Goal: Task Accomplishment & Management: Manage account settings

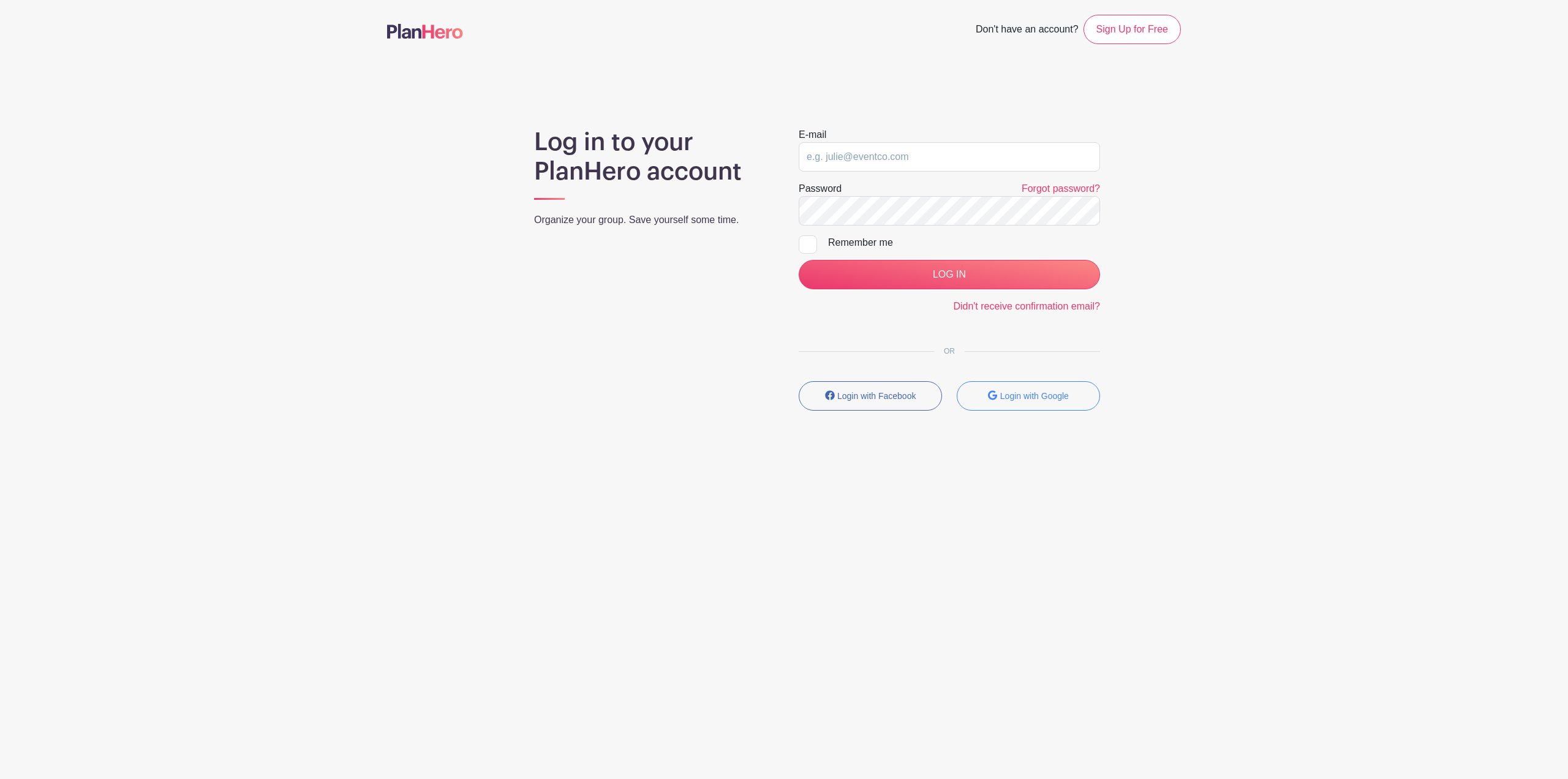
click at [955, 141] on div "E-mail" at bounding box center [949, 150] width 301 height 44
click at [949, 155] on input "email" at bounding box center [949, 157] width 301 height 30
type input "sammie.crumrine@sttelcom.com"
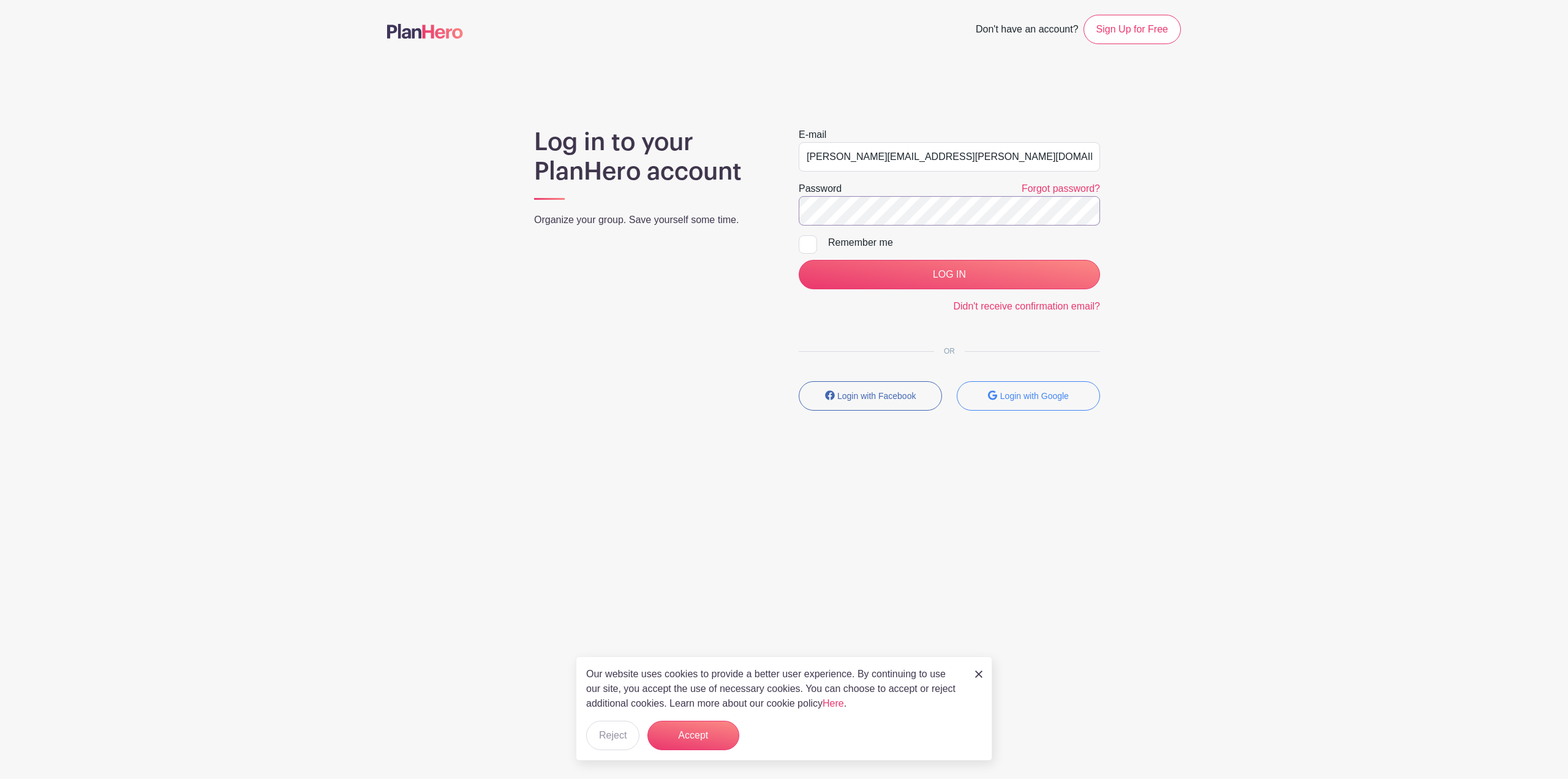
click at [799, 260] on input "LOG IN" at bounding box center [949, 274] width 301 height 30
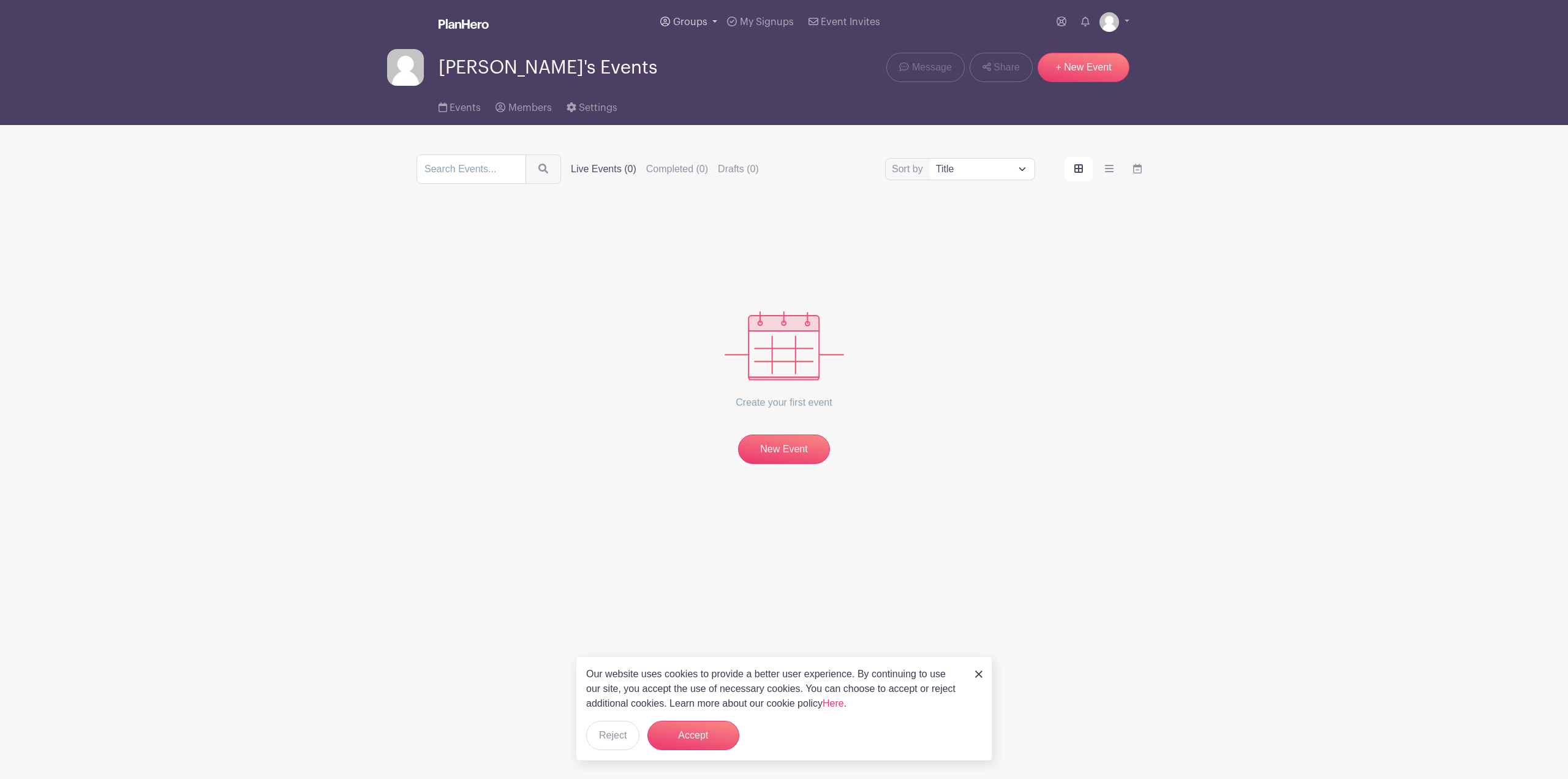
click at [675, 23] on span "Groups" at bounding box center [690, 22] width 35 height 10
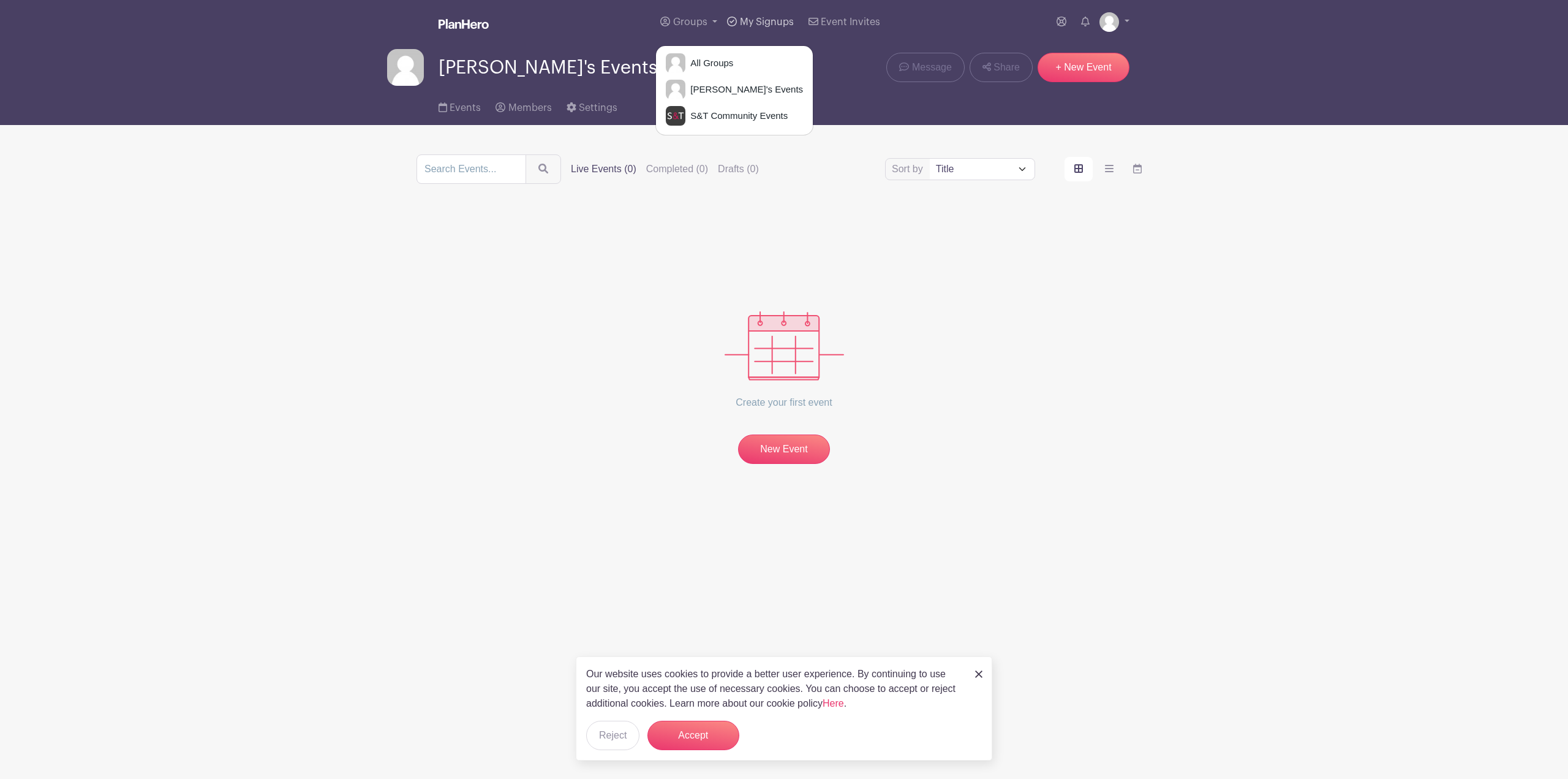
click at [739, 25] on link "My Signups" at bounding box center [760, 22] width 76 height 44
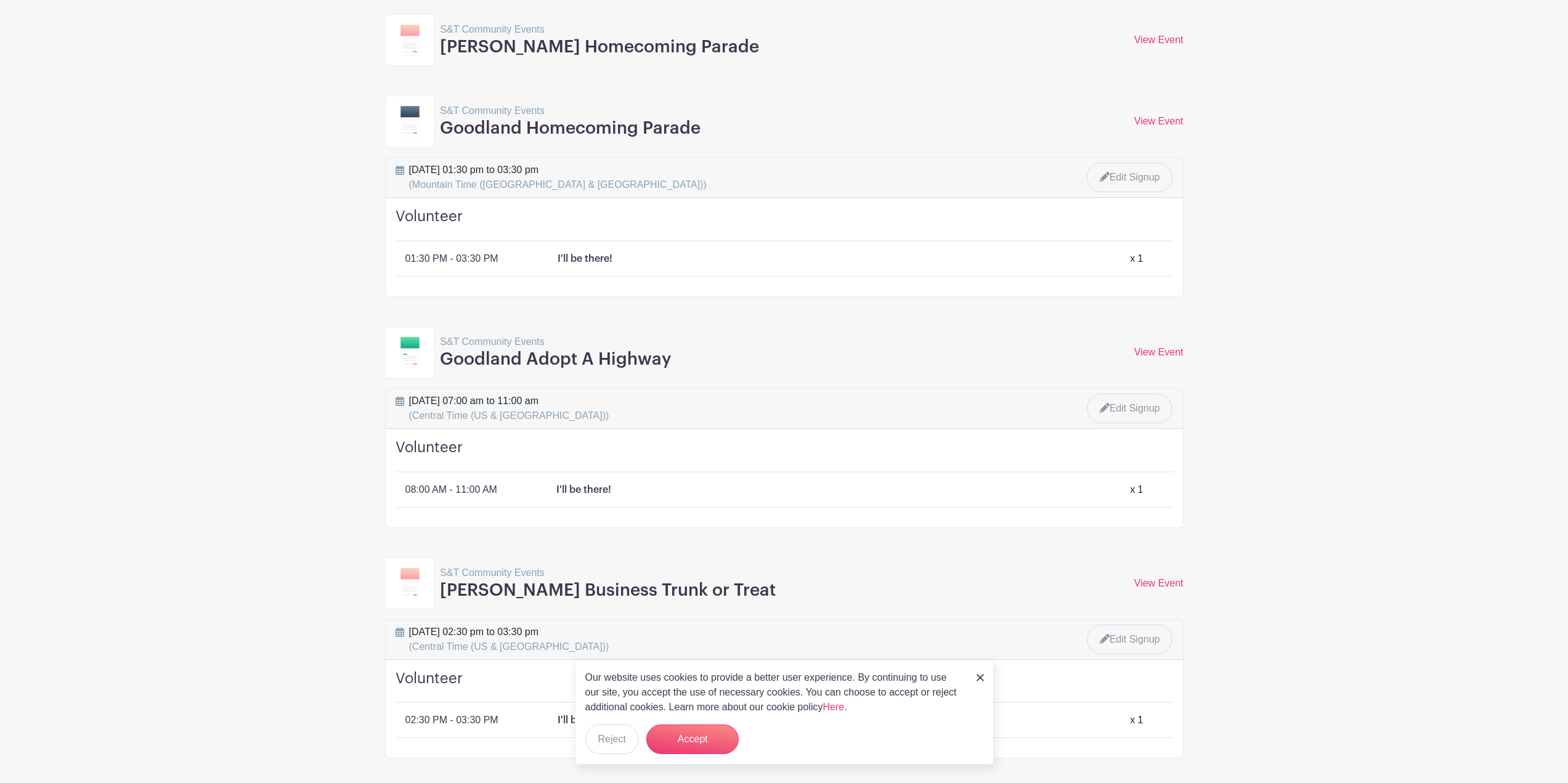
scroll to position [228, 0]
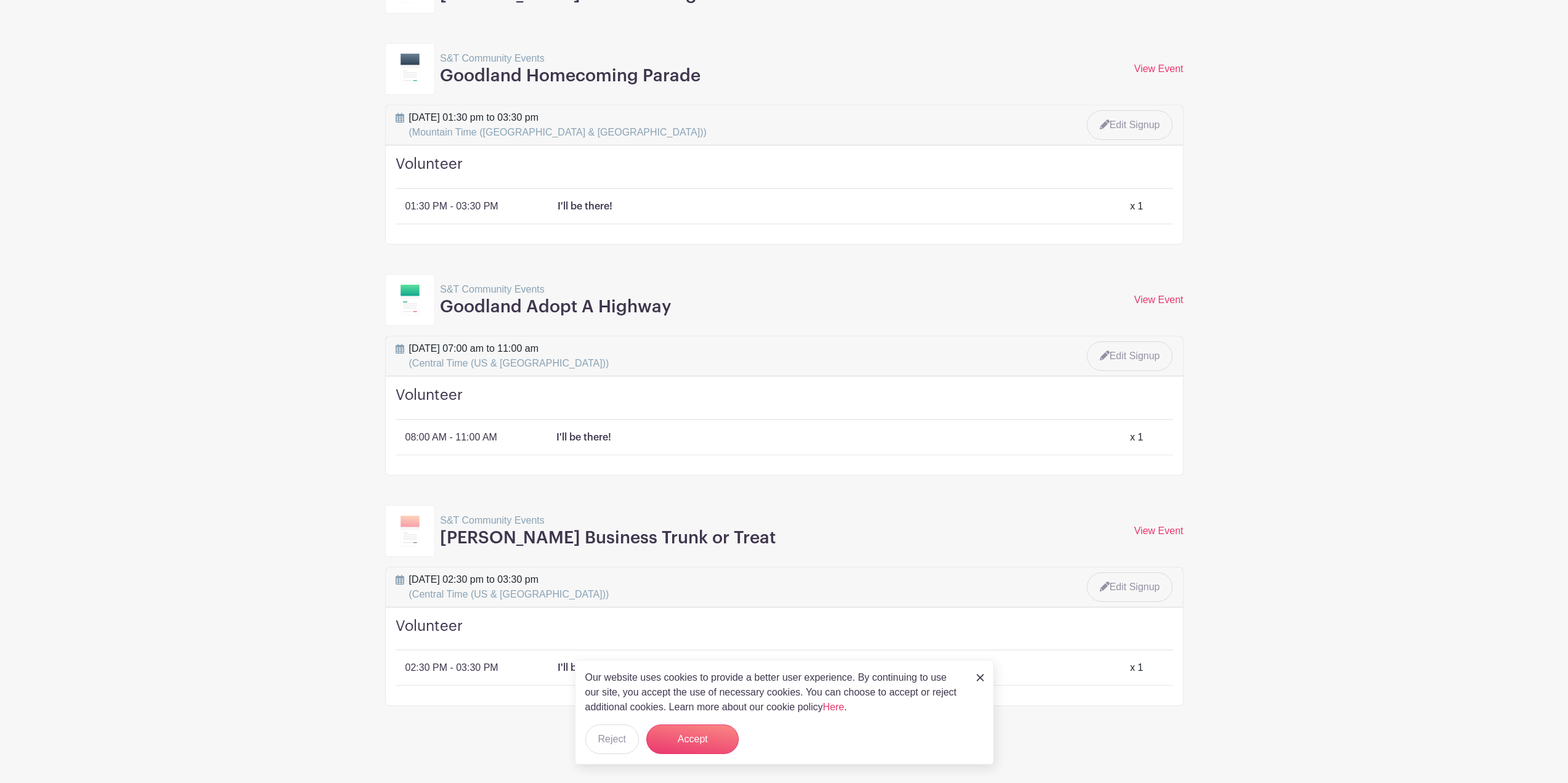
click at [978, 677] on img at bounding box center [981, 677] width 8 height 8
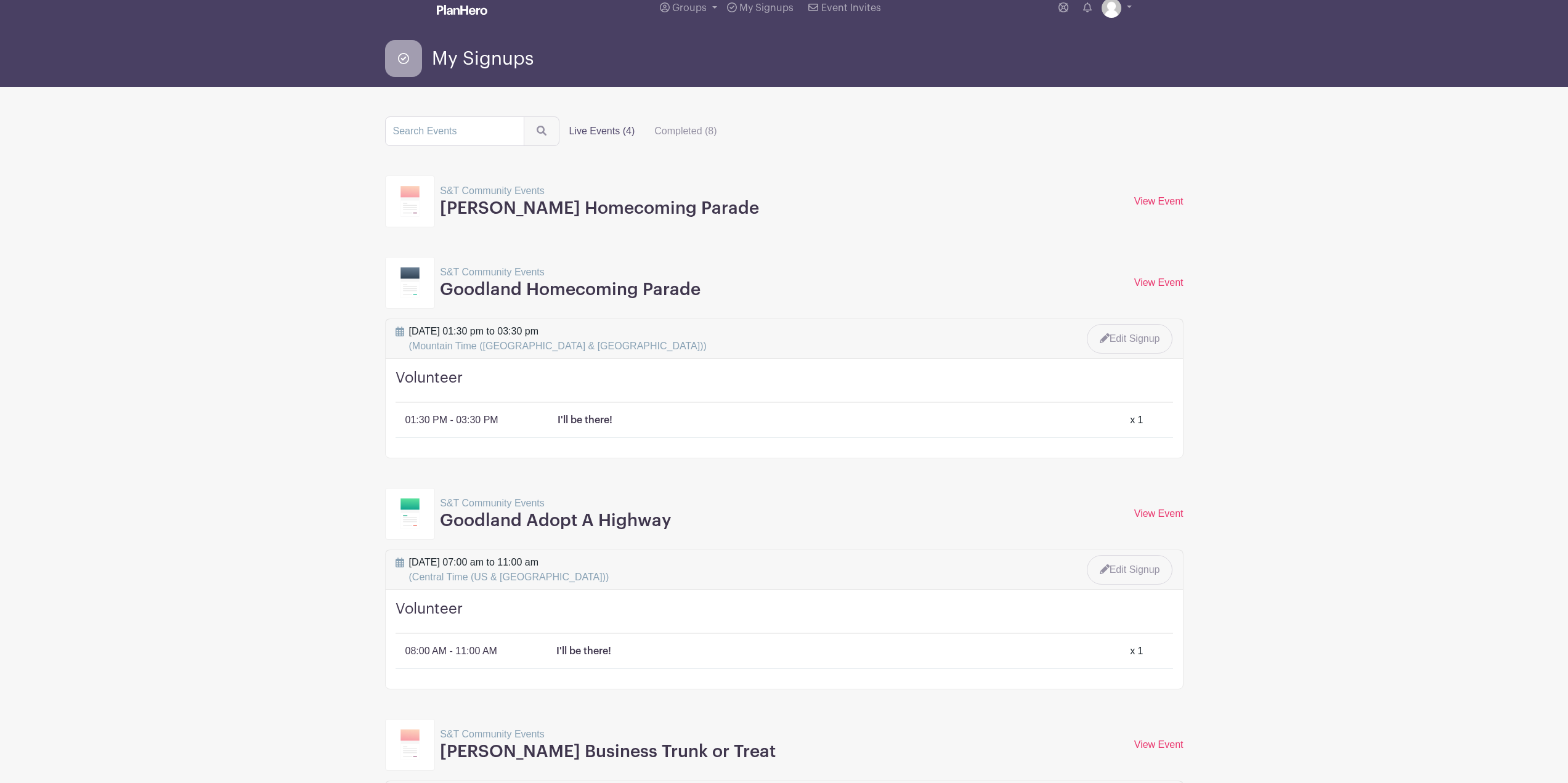
scroll to position [0, 0]
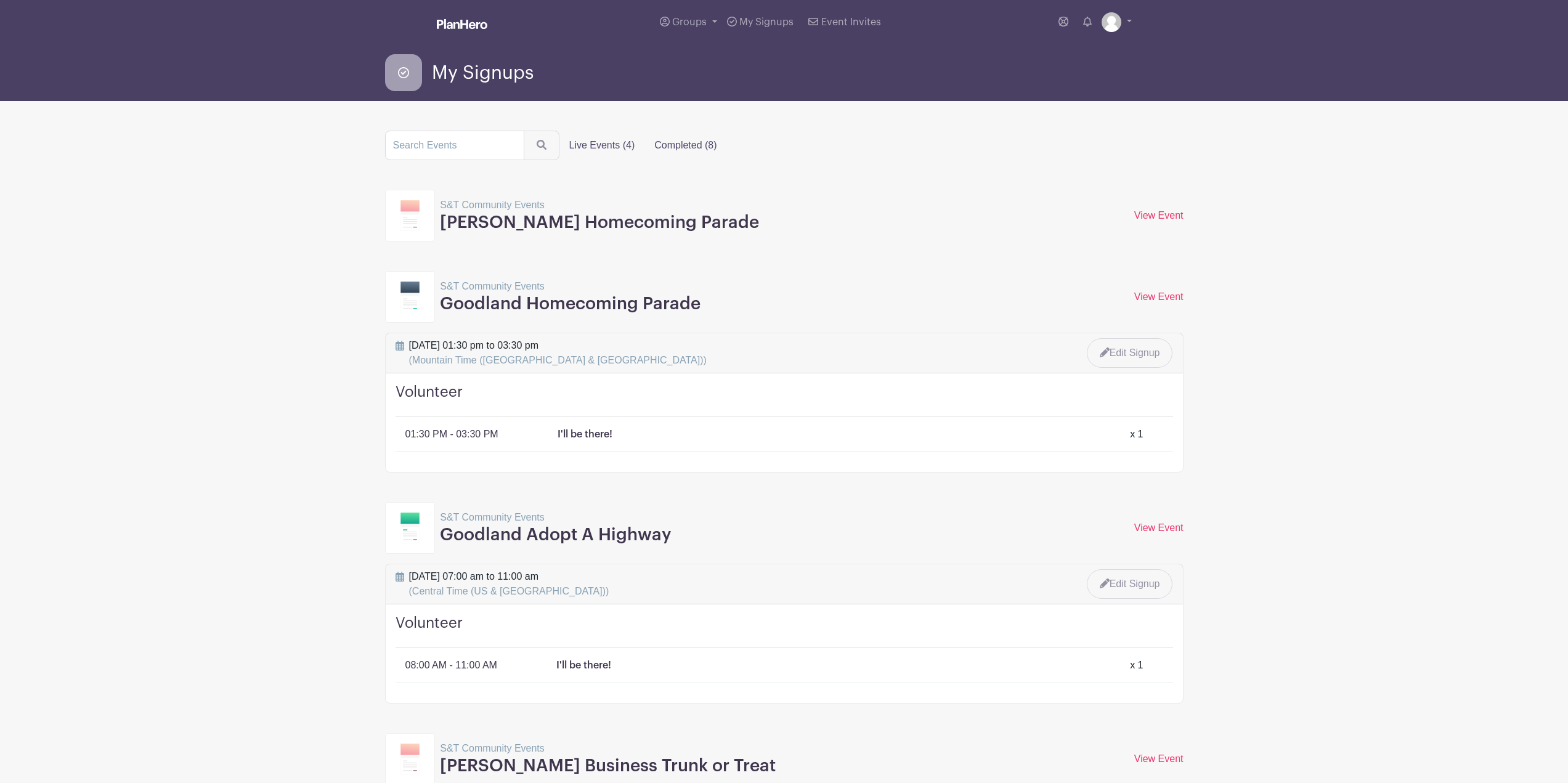
click at [689, 142] on label "Completed (8)" at bounding box center [685, 145] width 82 height 25
click at [0, 0] on input "Completed (8)" at bounding box center [0, 0] width 0 height 0
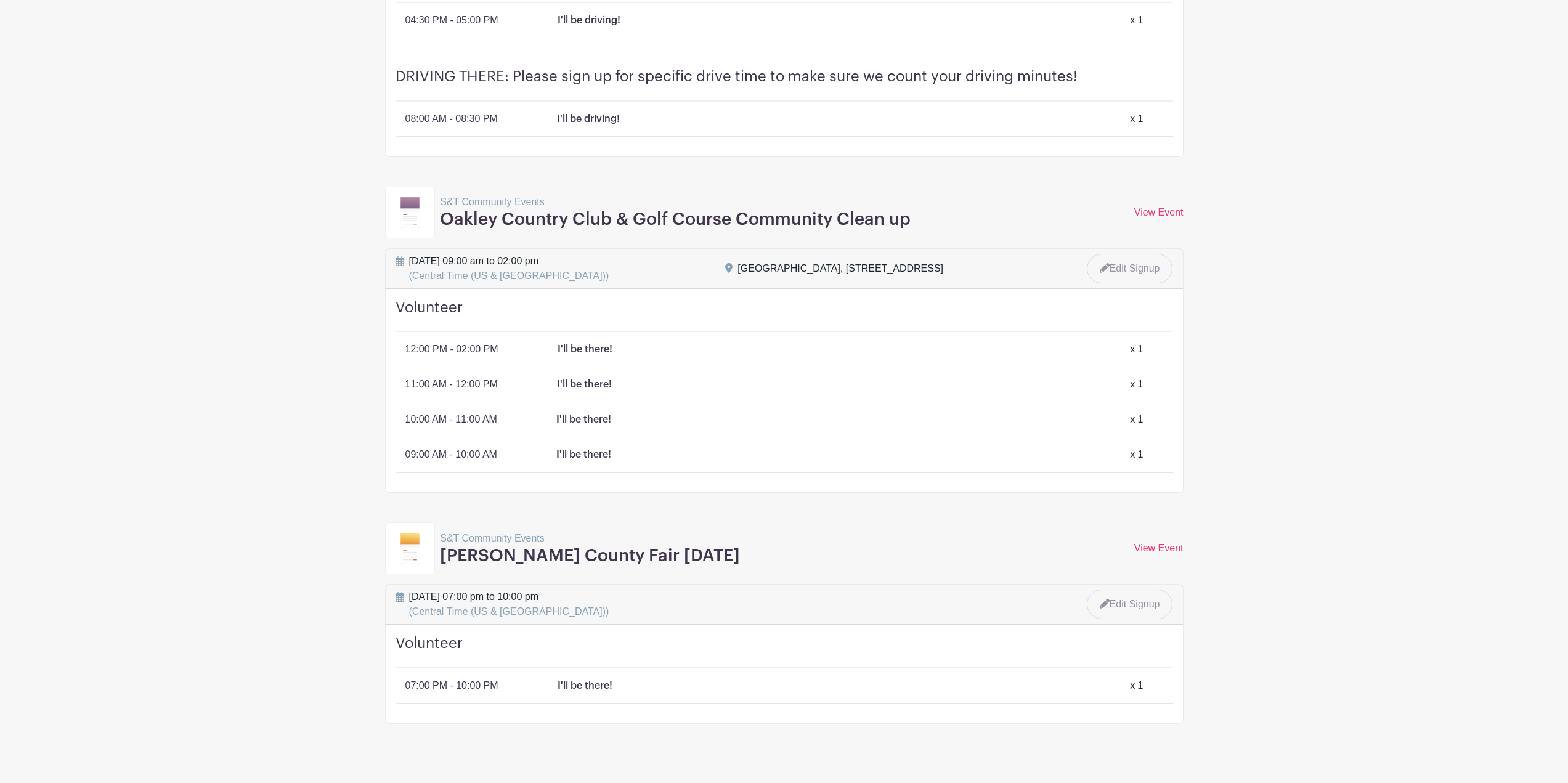
scroll to position [1699, 0]
